Goal: Find specific page/section: Find specific page/section

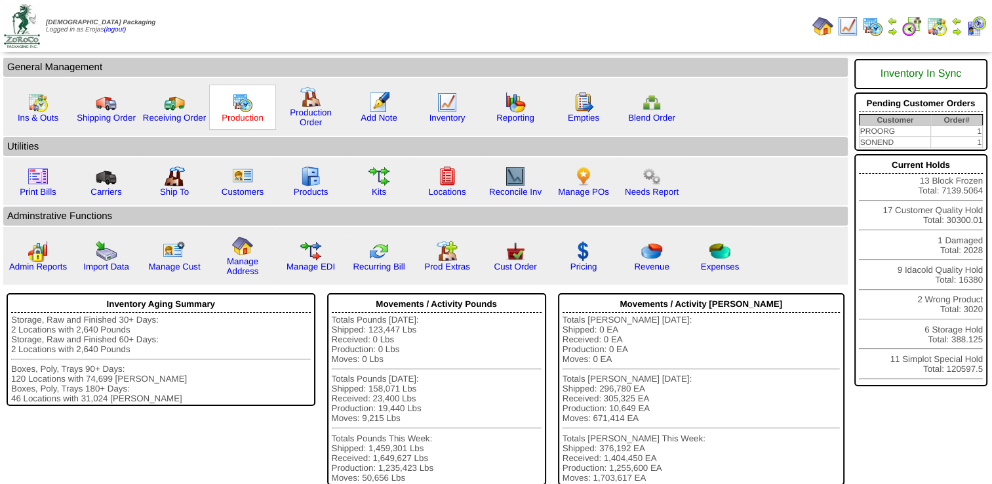
click at [232, 113] on link "Production" at bounding box center [243, 118] width 42 height 10
click at [438, 111] on img at bounding box center [447, 102] width 21 height 21
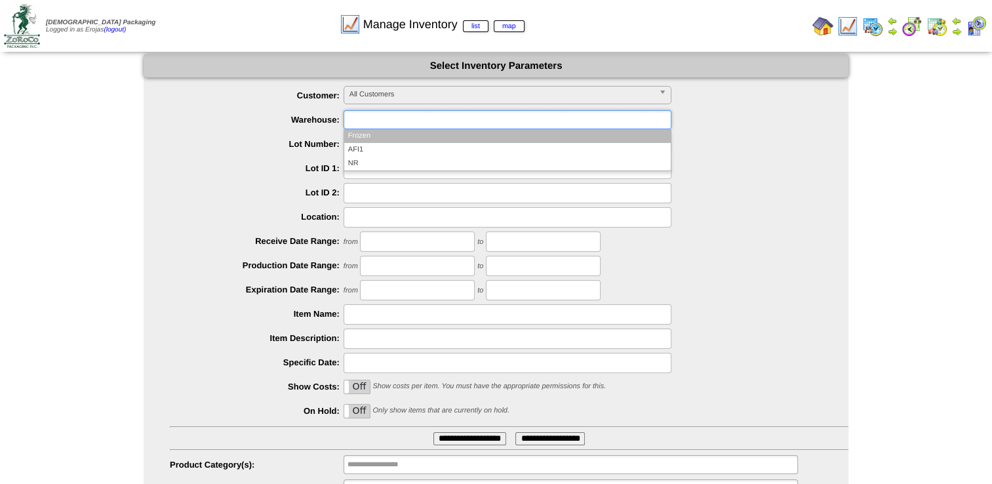
click at [359, 114] on input "text" at bounding box center [390, 119] width 84 height 16
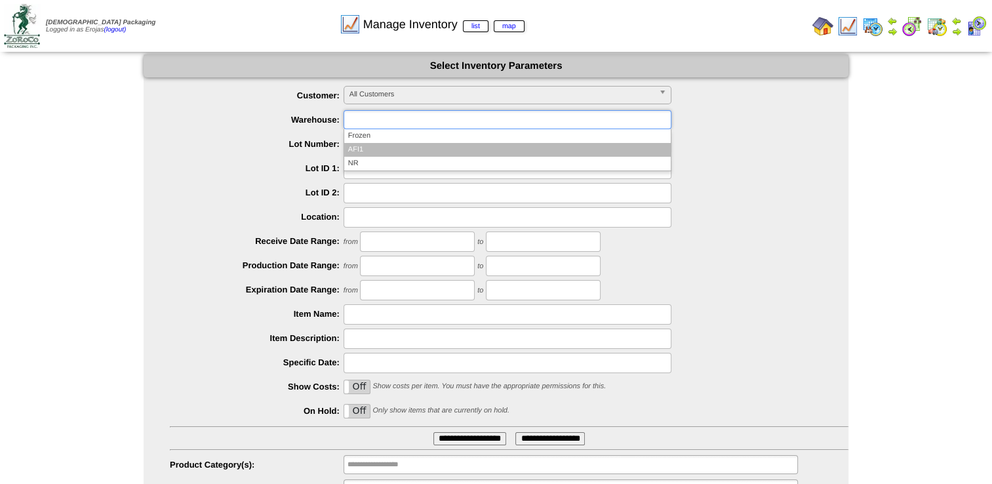
click at [357, 150] on li "AFI1" at bounding box center [507, 150] width 327 height 14
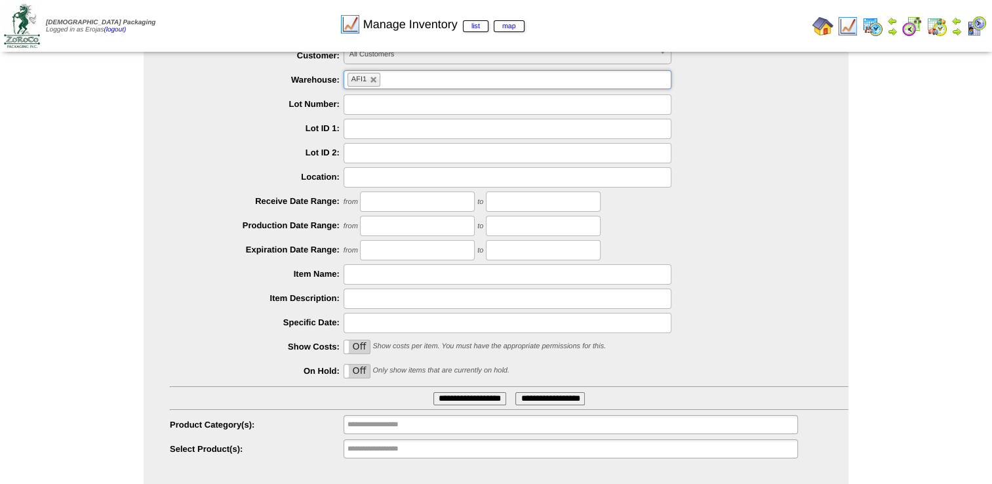
scroll to position [62, 0]
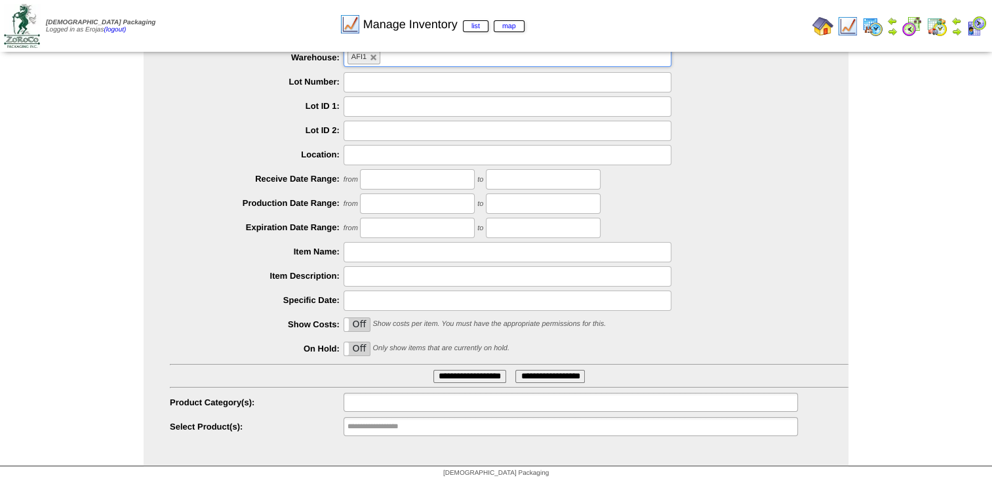
click at [373, 399] on input "text" at bounding box center [390, 402] width 84 height 16
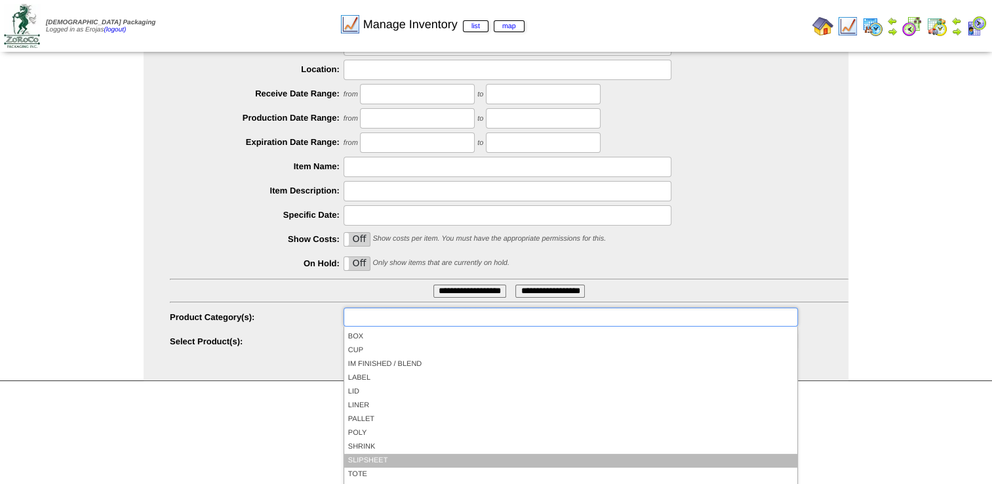
scroll to position [76, 0]
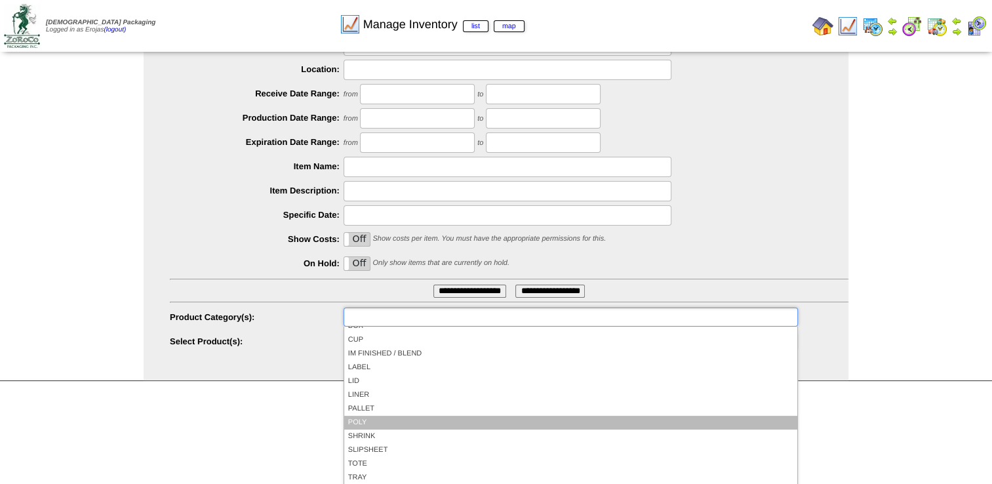
click at [362, 420] on li "POLY" at bounding box center [570, 423] width 453 height 14
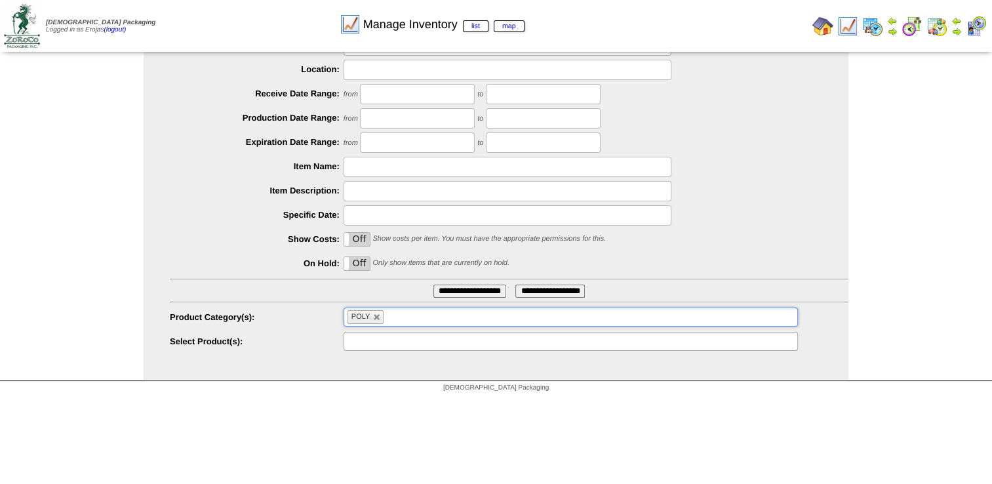
click at [365, 338] on input "text" at bounding box center [390, 341] width 84 height 16
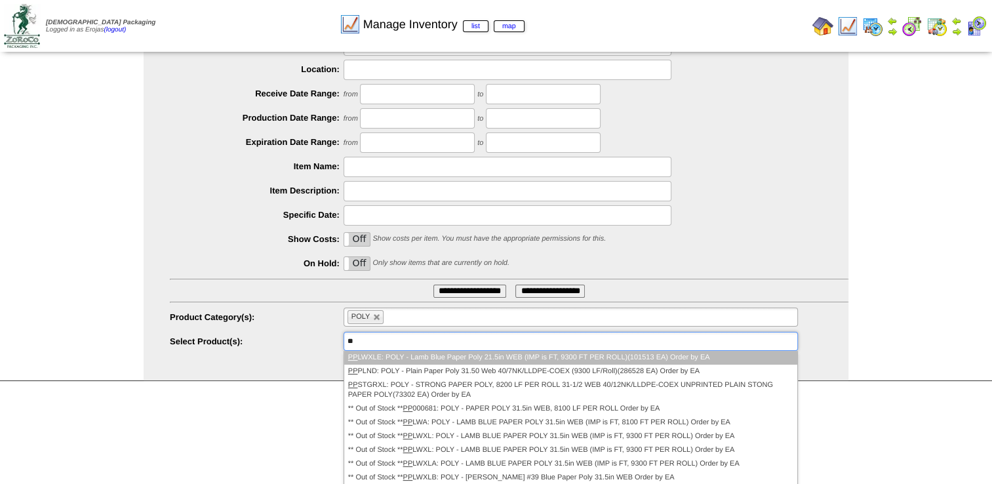
type input "**"
click at [460, 358] on li "PP LWXLE: POLY - Lamb Blue Paper Poly 21.5in WEB (IMP is FT, 9300 FT PER ROLL)(…" at bounding box center [570, 358] width 453 height 14
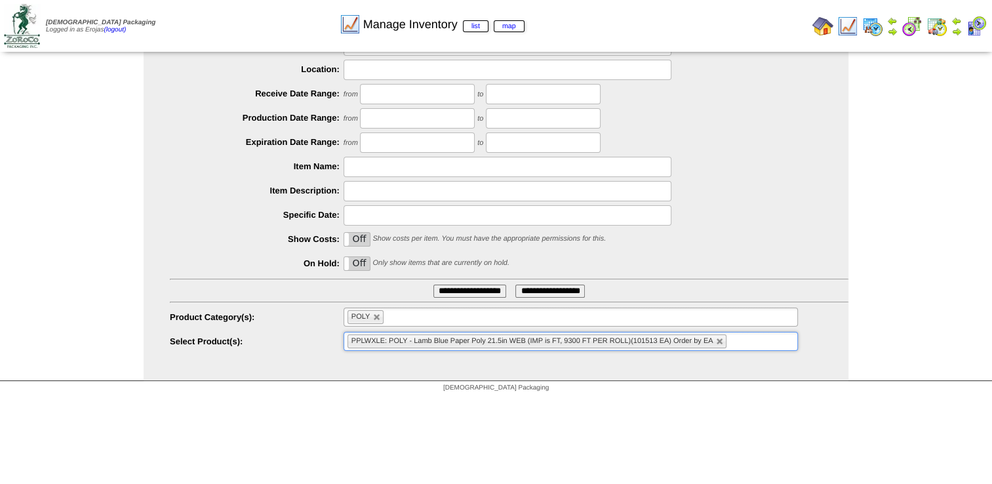
click at [460, 293] on input "**********" at bounding box center [470, 291] width 73 height 13
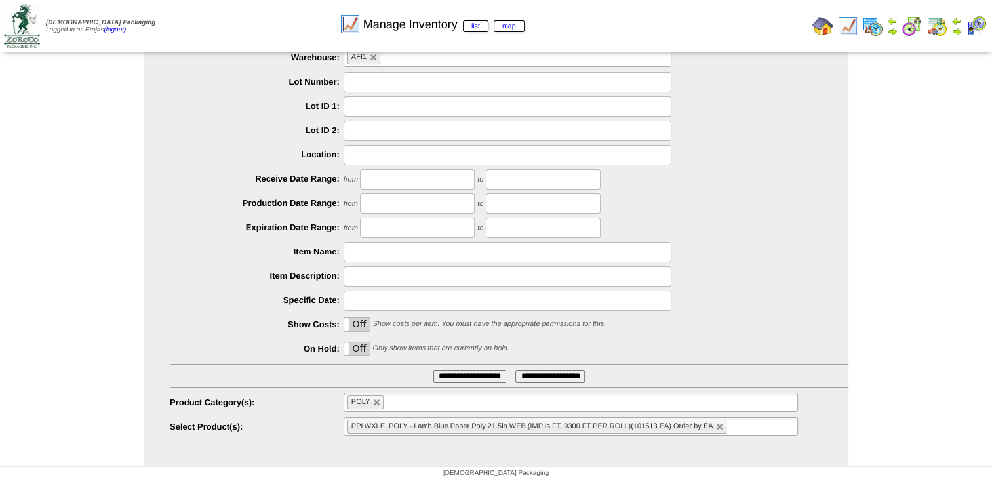
scroll to position [21, 0]
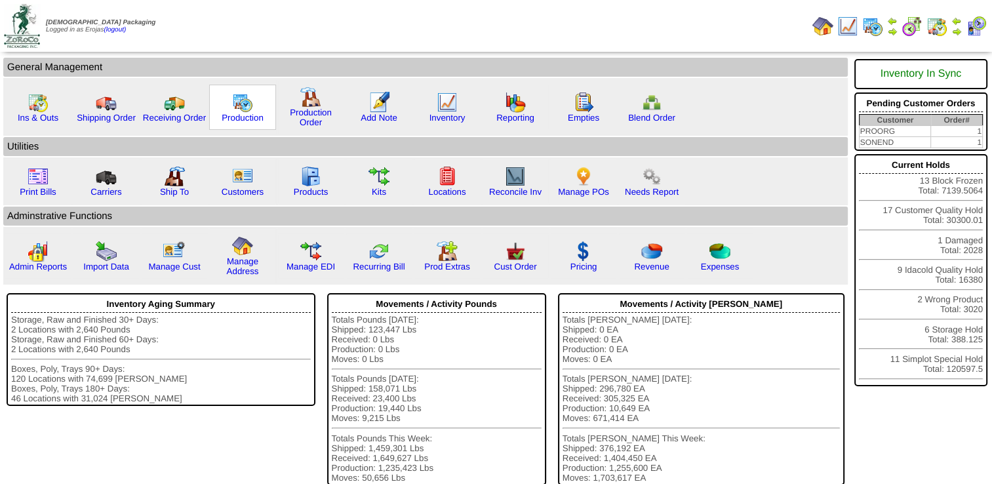
click at [239, 102] on img at bounding box center [242, 102] width 21 height 21
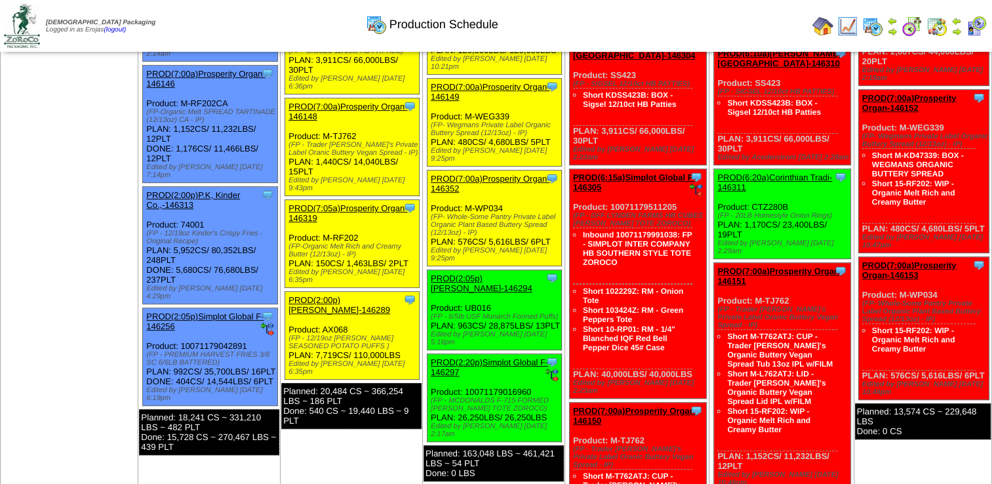
scroll to position [394, 0]
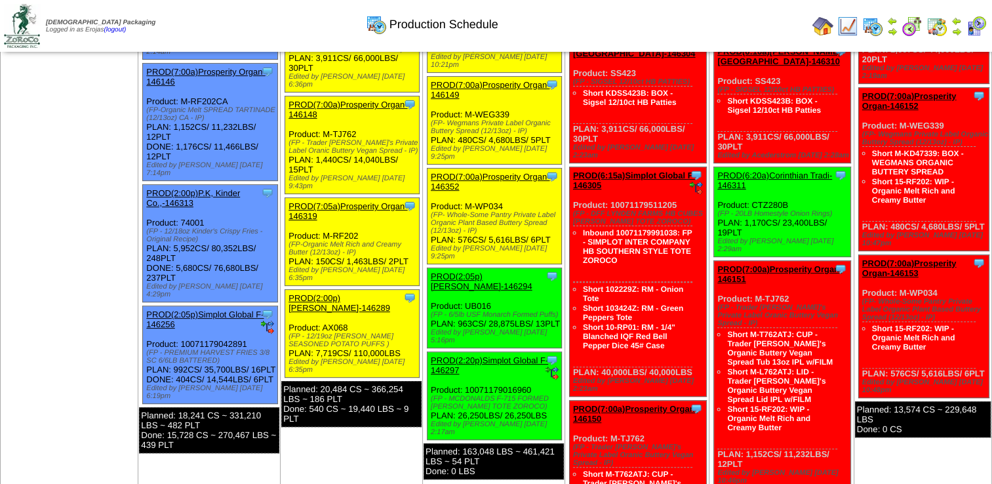
click at [468, 272] on link "PROD(2:05p)[PERSON_NAME]-146294" at bounding box center [482, 282] width 102 height 20
